Goal: Browse casually

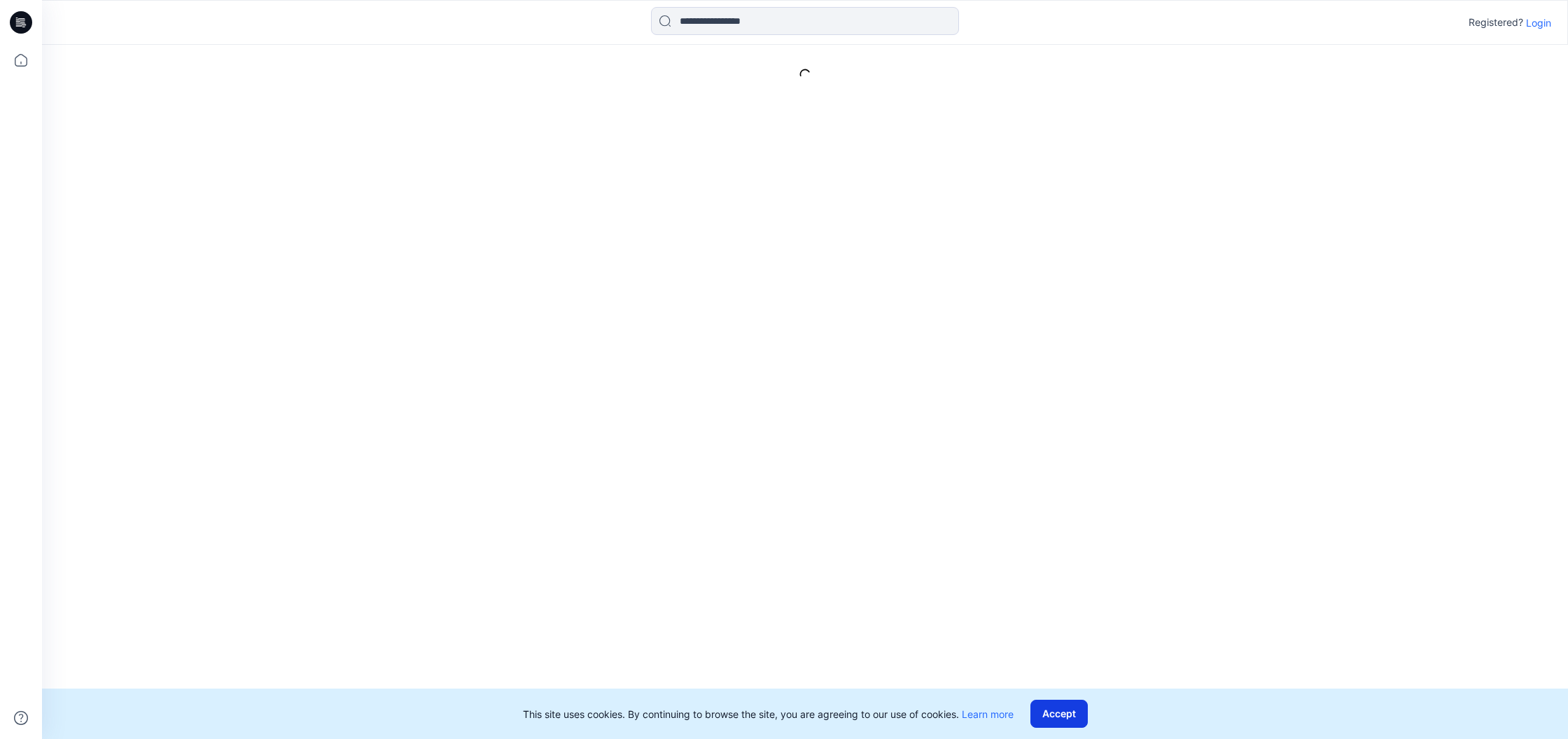
click at [784, 713] on button "Accept" at bounding box center [1059, 713] width 57 height 28
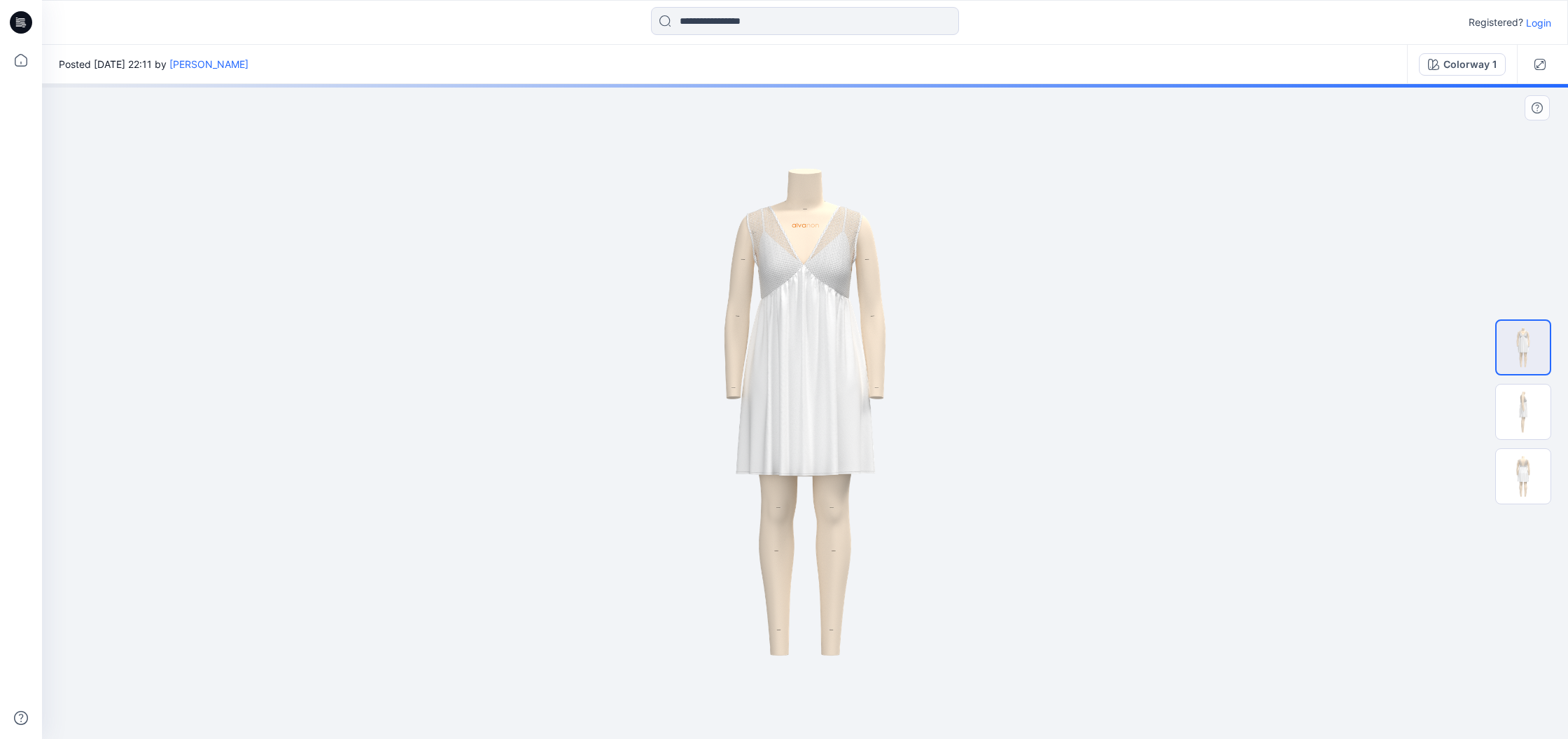
click at [784, 215] on img at bounding box center [805, 411] width 462 height 655
click at [771, 231] on img at bounding box center [805, 411] width 462 height 655
click at [784, 389] on img at bounding box center [1523, 411] width 54 height 54
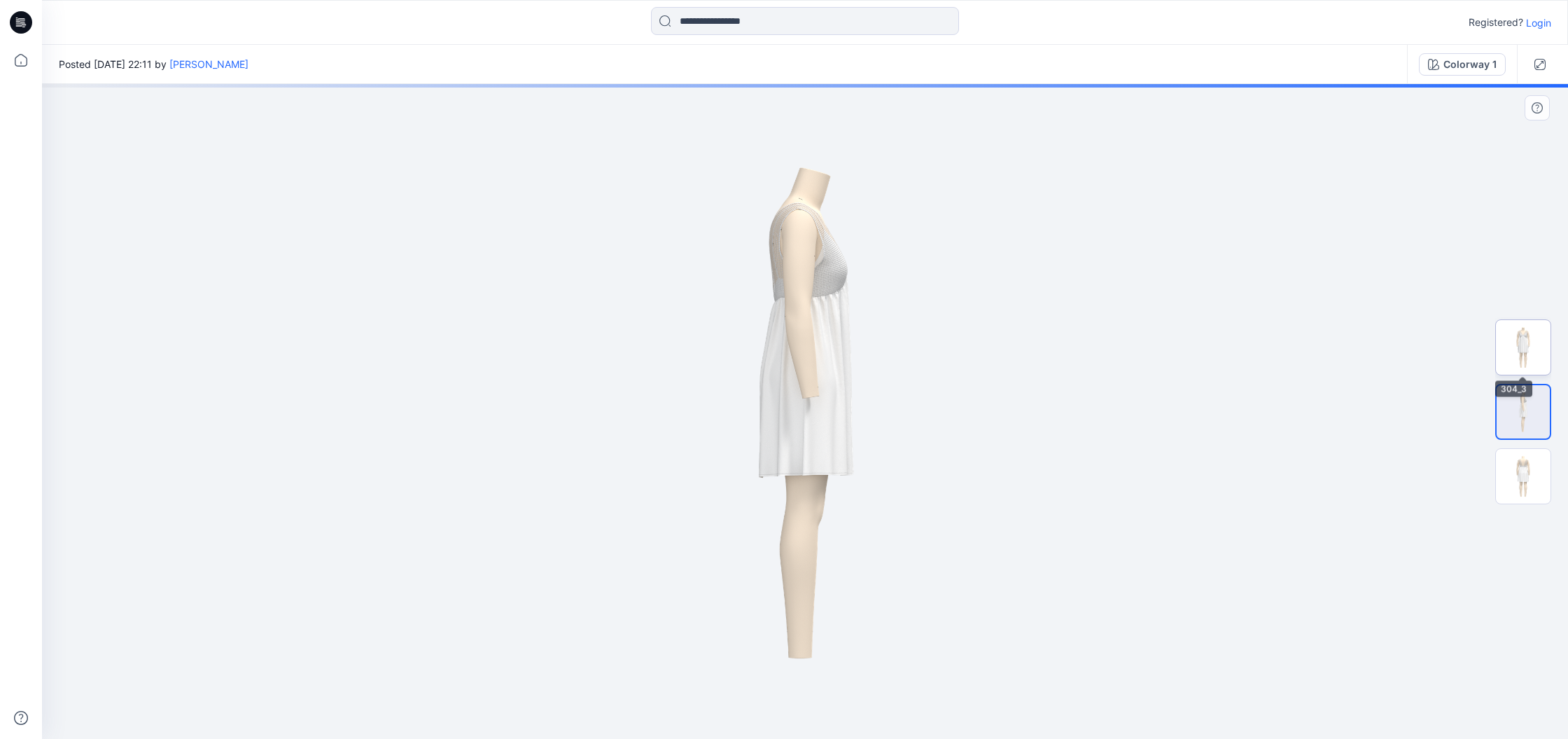
click at [784, 350] on img at bounding box center [1523, 347] width 54 height 54
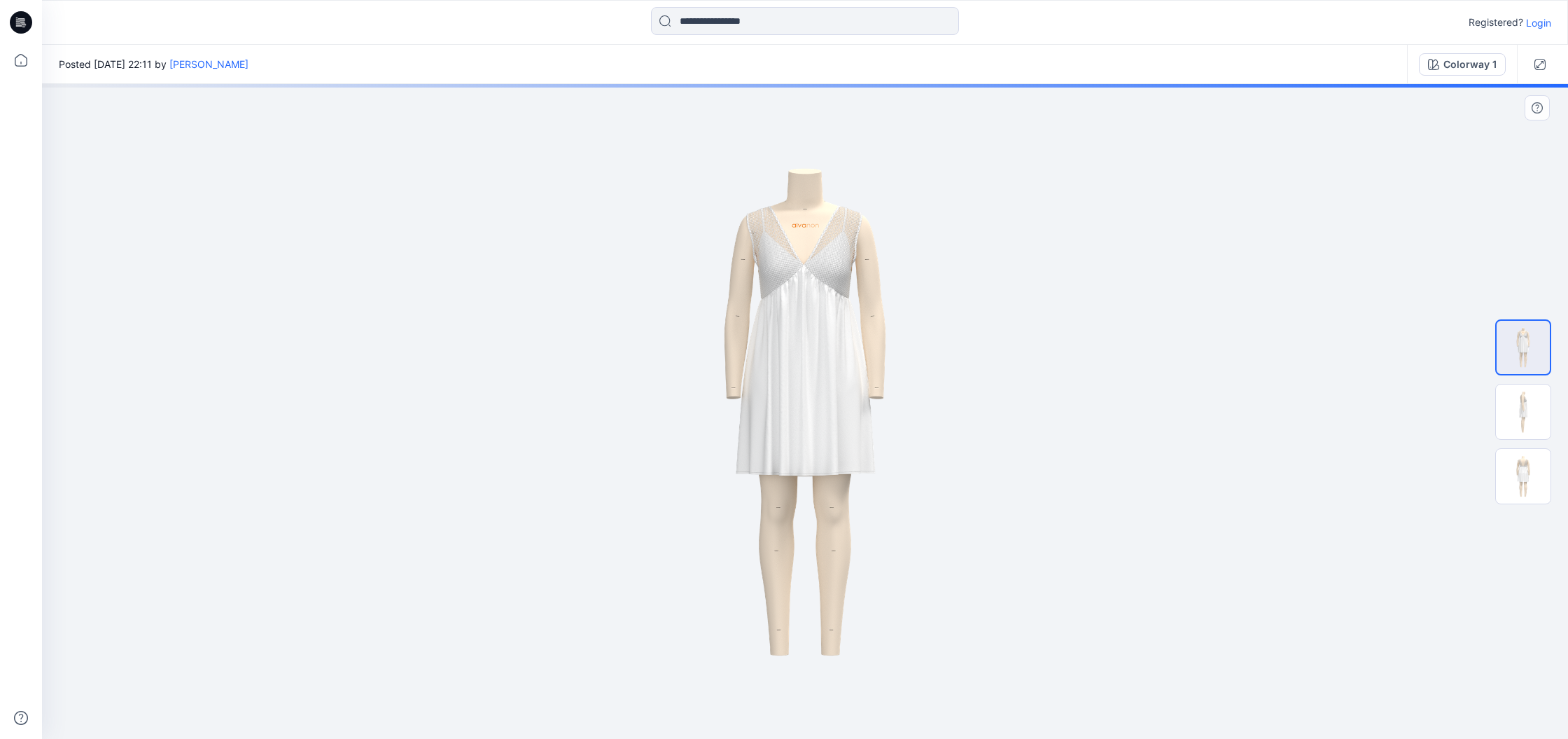
click at [784, 225] on img at bounding box center [805, 411] width 462 height 655
click at [784, 60] on button "button" at bounding box center [1539, 64] width 22 height 22
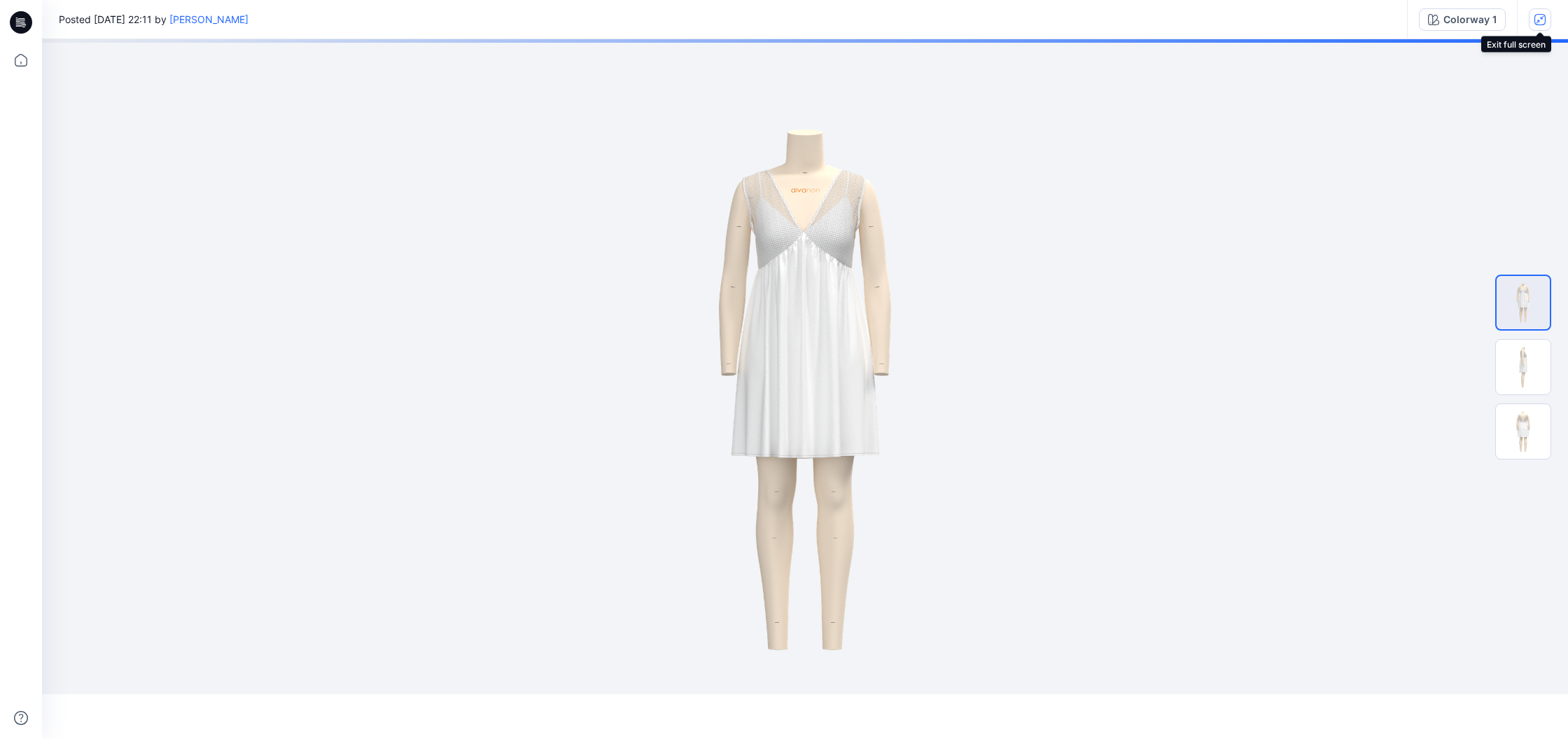
click at [784, 14] on icon "button" at bounding box center [1540, 20] width 11 height 11
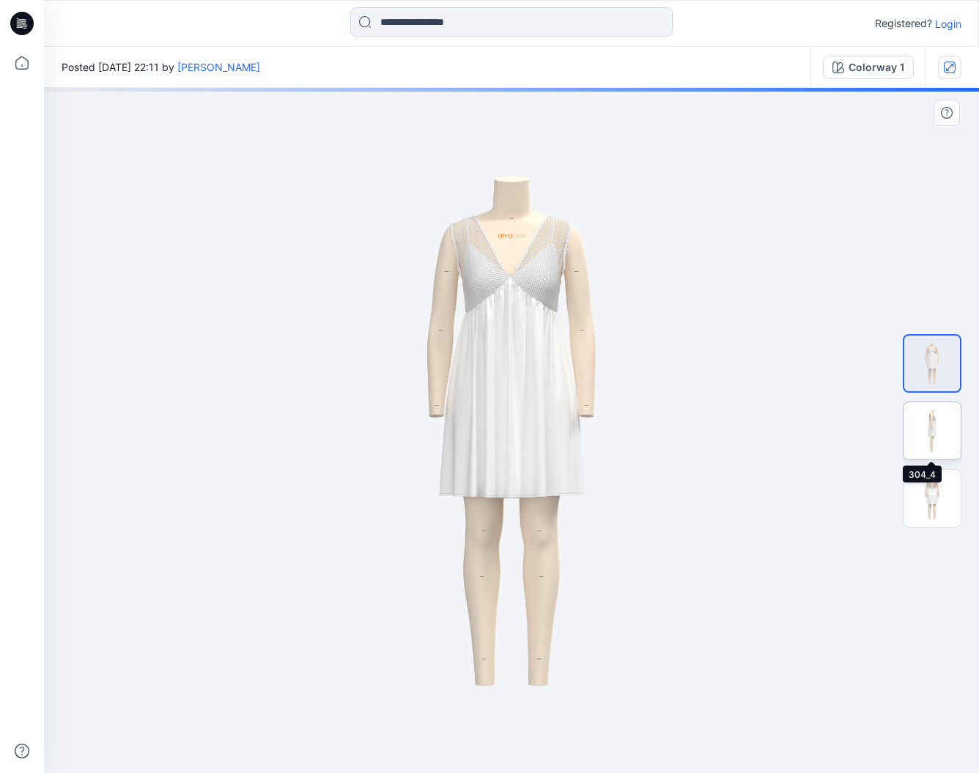
click at [820, 427] on img at bounding box center [931, 430] width 57 height 57
